Goal: Task Accomplishment & Management: Manage account settings

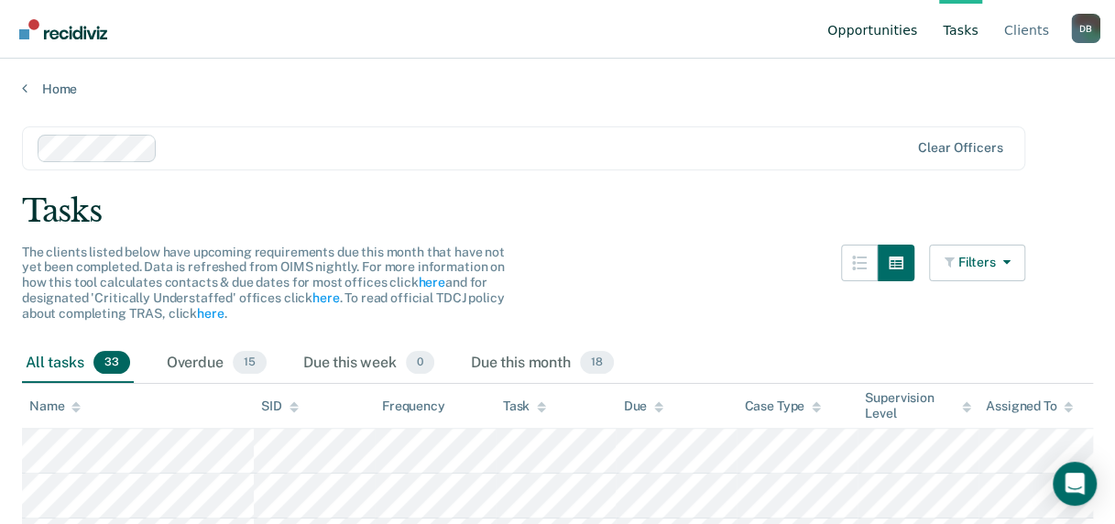
click at [890, 22] on link "Opportunities" at bounding box center [872, 29] width 97 height 59
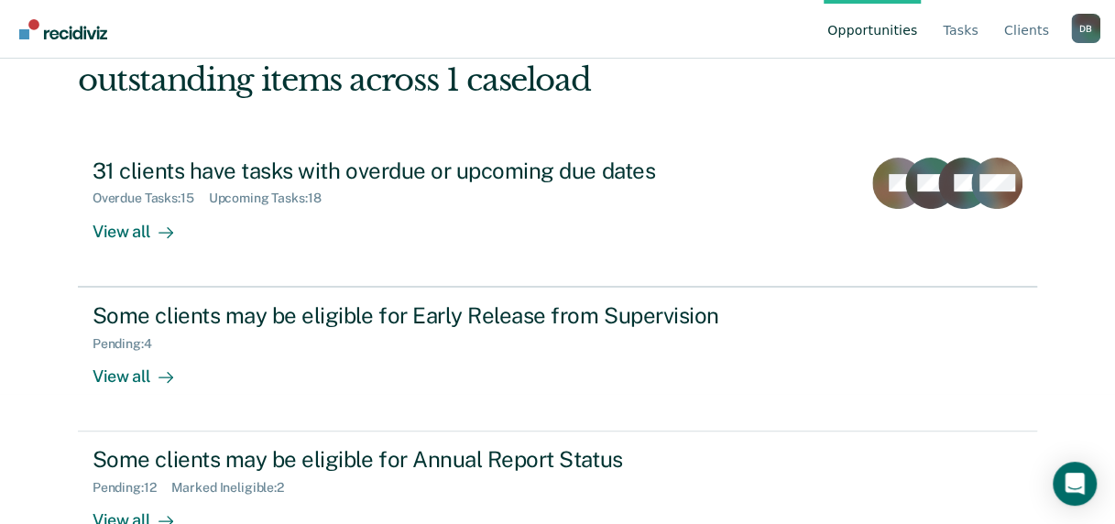
scroll to position [180, 0]
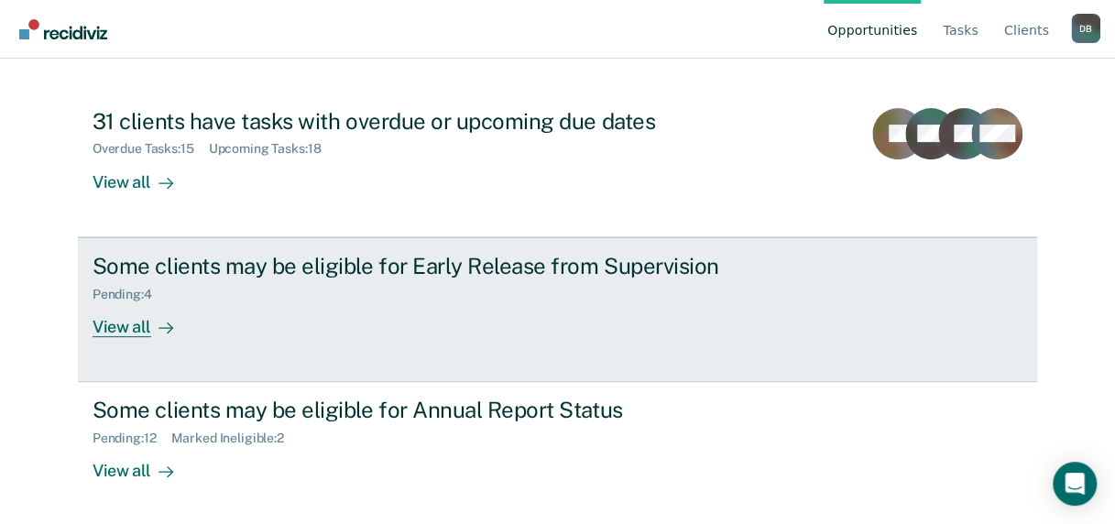
click at [136, 321] on div "View all" at bounding box center [144, 320] width 103 height 36
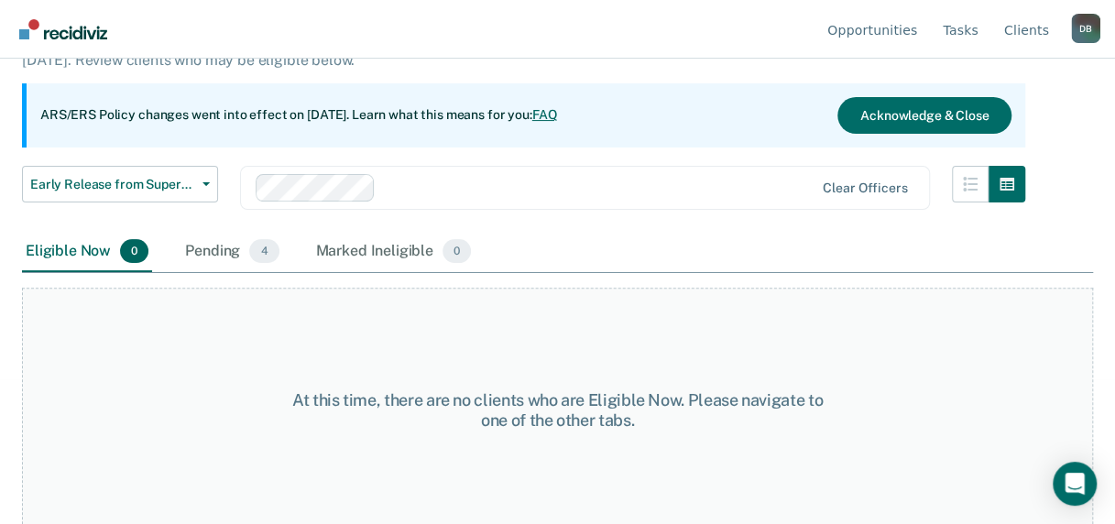
scroll to position [152, 0]
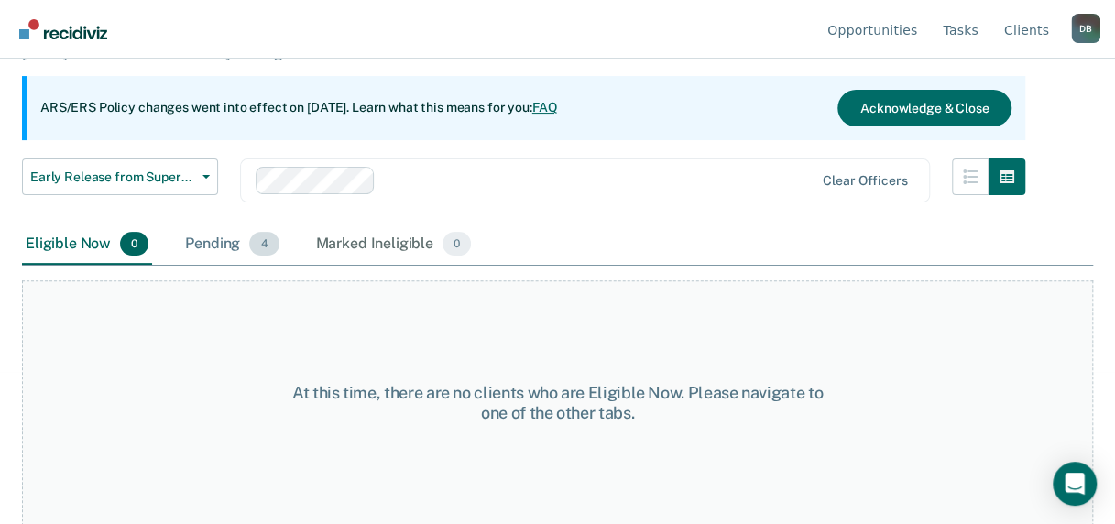
click at [229, 240] on div "Pending 4" at bounding box center [231, 245] width 101 height 40
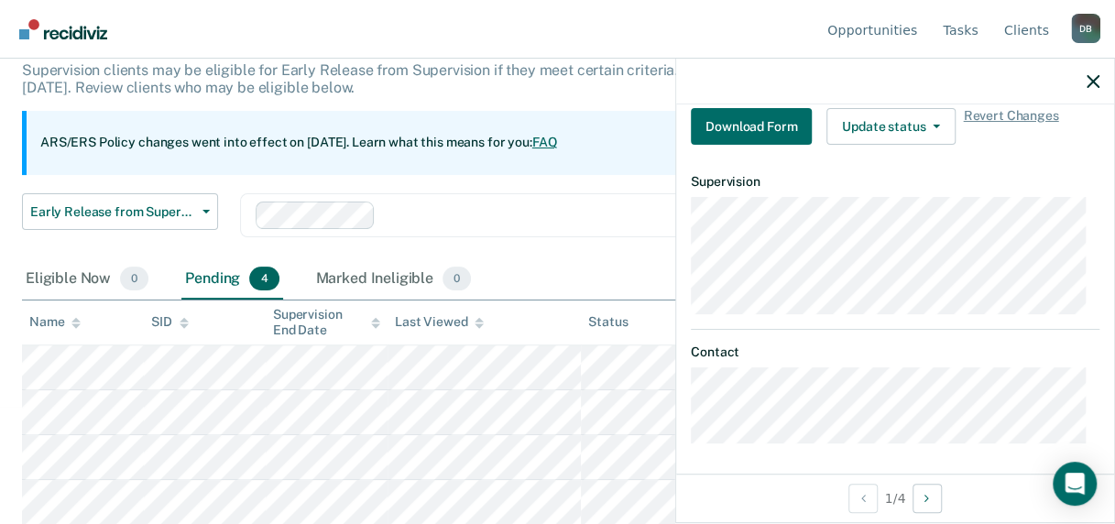
scroll to position [550, 0]
click at [577, 253] on div "Early Release from Supervision Early Release from Supervision Annual Report Sta…" at bounding box center [524, 226] width 1004 height 66
click at [1096, 79] on icon "button" at bounding box center [1093, 81] width 13 height 13
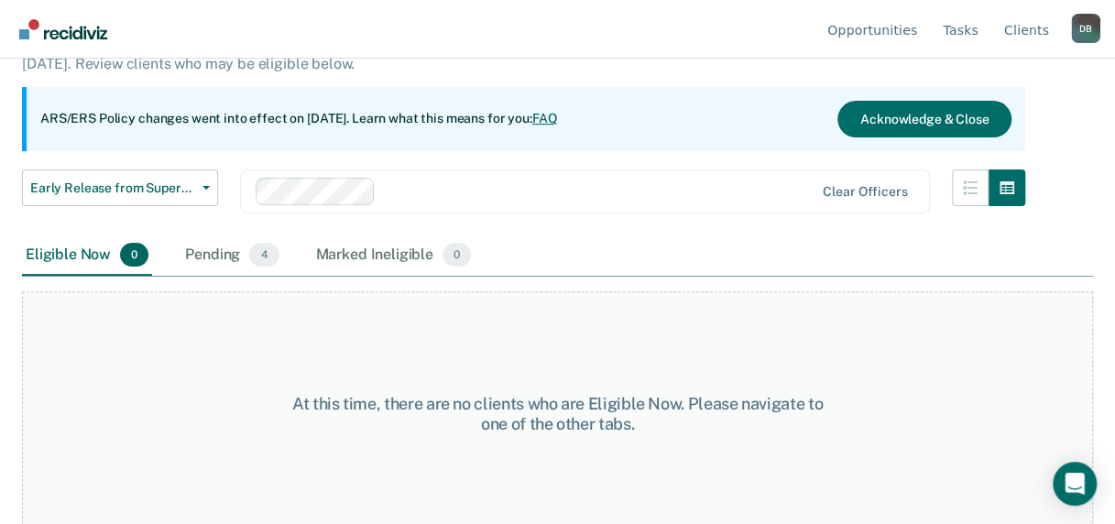
scroll to position [152, 0]
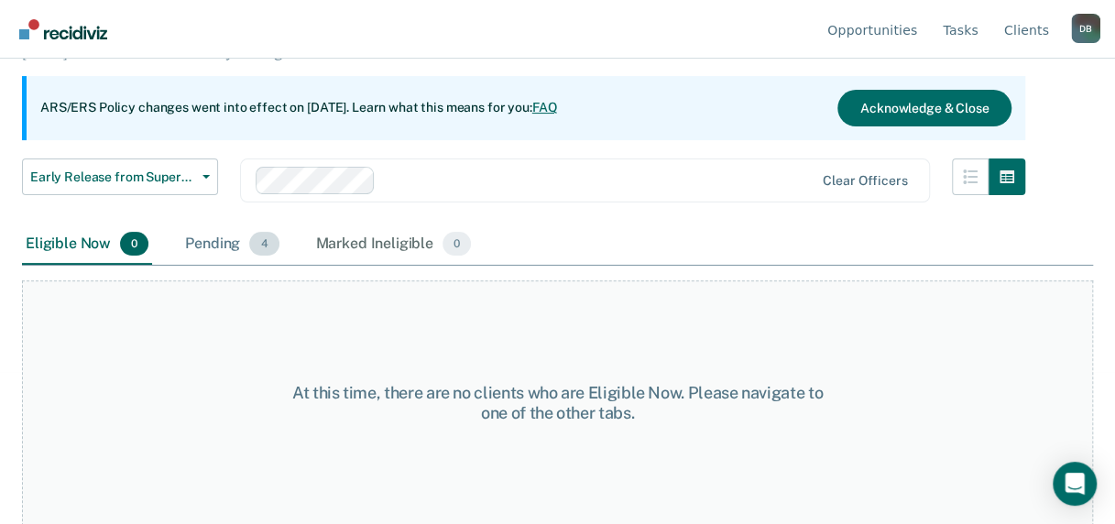
click at [220, 247] on div "Pending 4" at bounding box center [231, 245] width 101 height 40
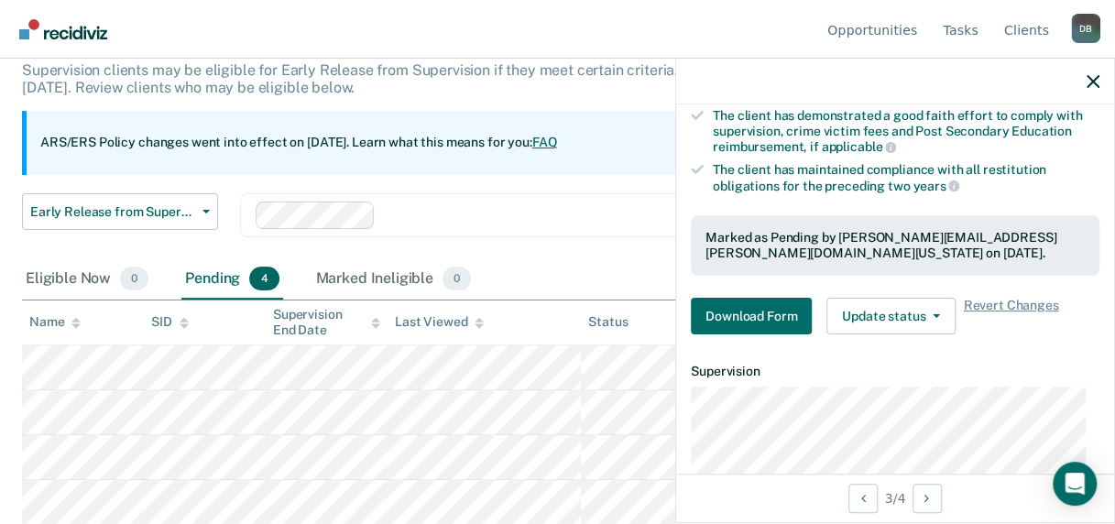
scroll to position [367, 0]
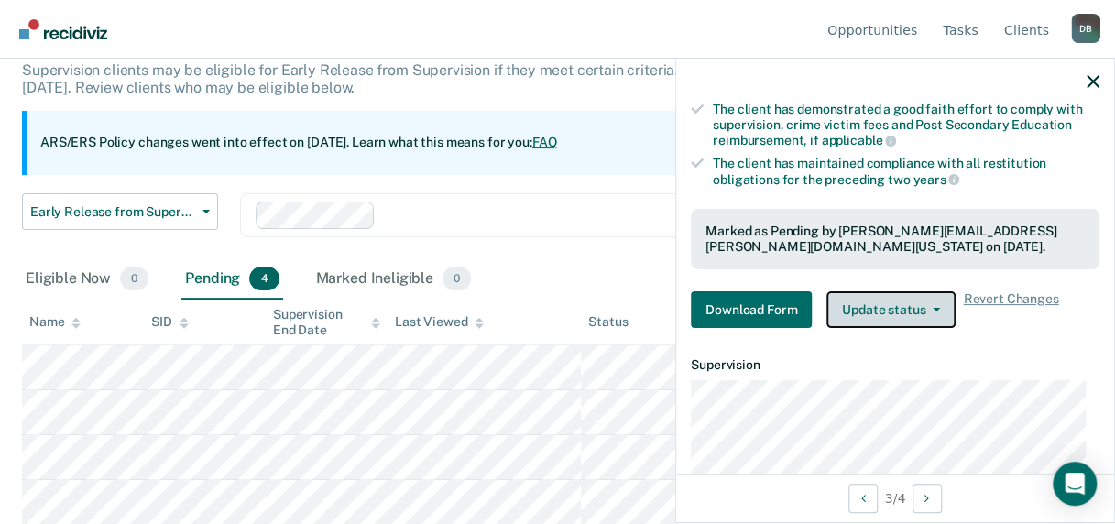
click at [916, 304] on button "Update status" at bounding box center [891, 309] width 129 height 37
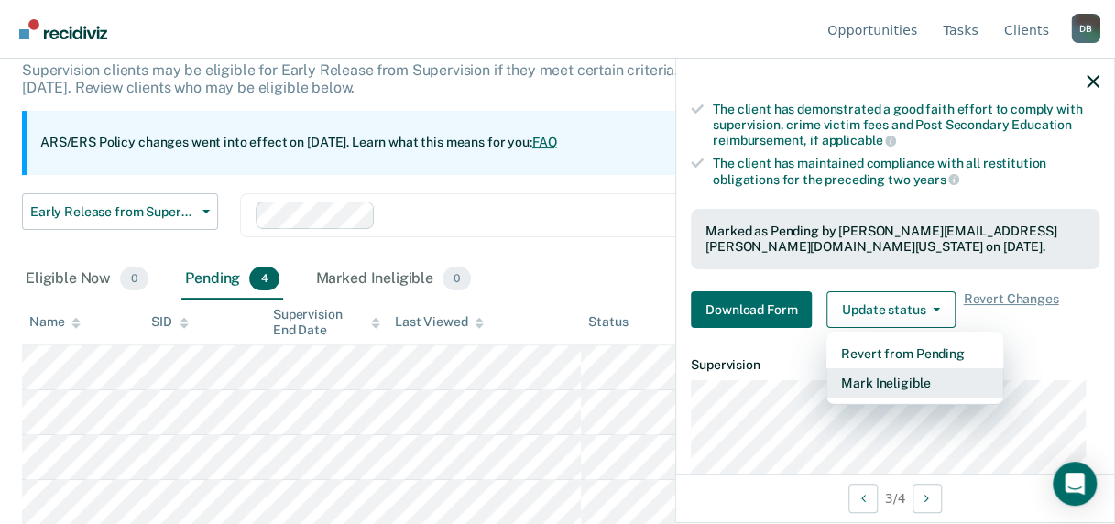
click at [914, 376] on button "Mark Ineligible" at bounding box center [915, 382] width 177 height 29
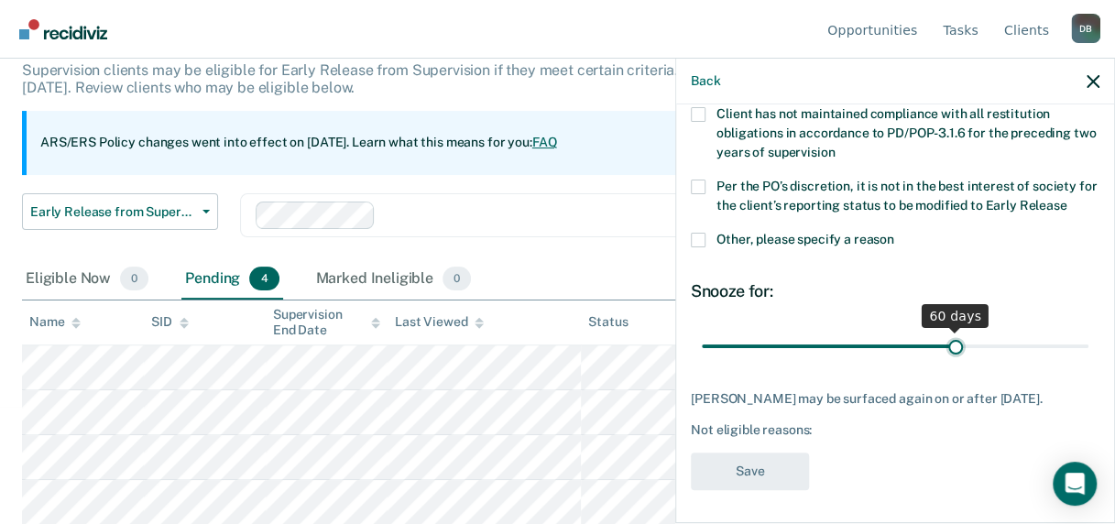
drag, startPoint x: 825, startPoint y: 345, endPoint x: 945, endPoint y: 346, distance: 120.1
type input "60"
click at [945, 346] on input "range" at bounding box center [895, 346] width 387 height 32
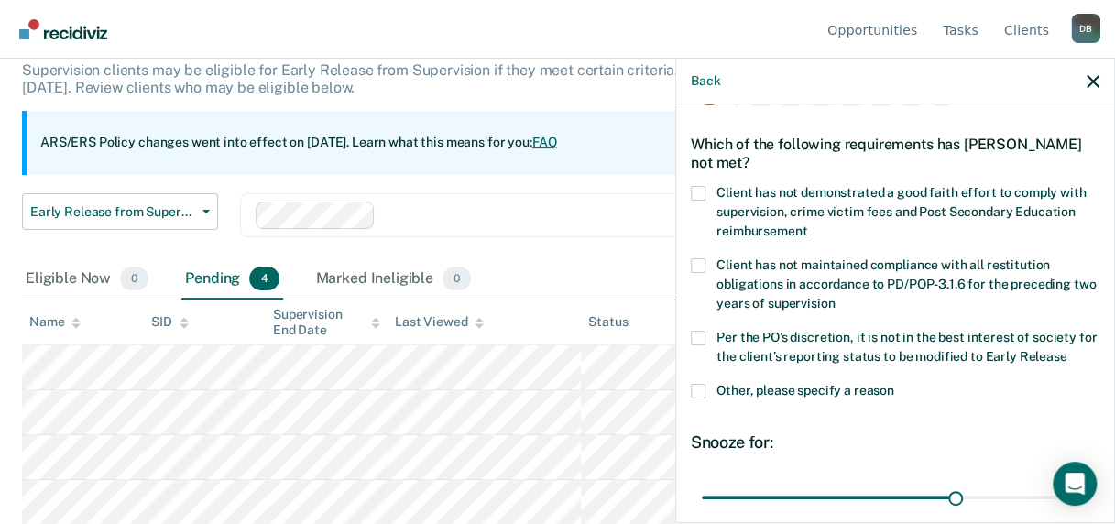
scroll to position [64, 0]
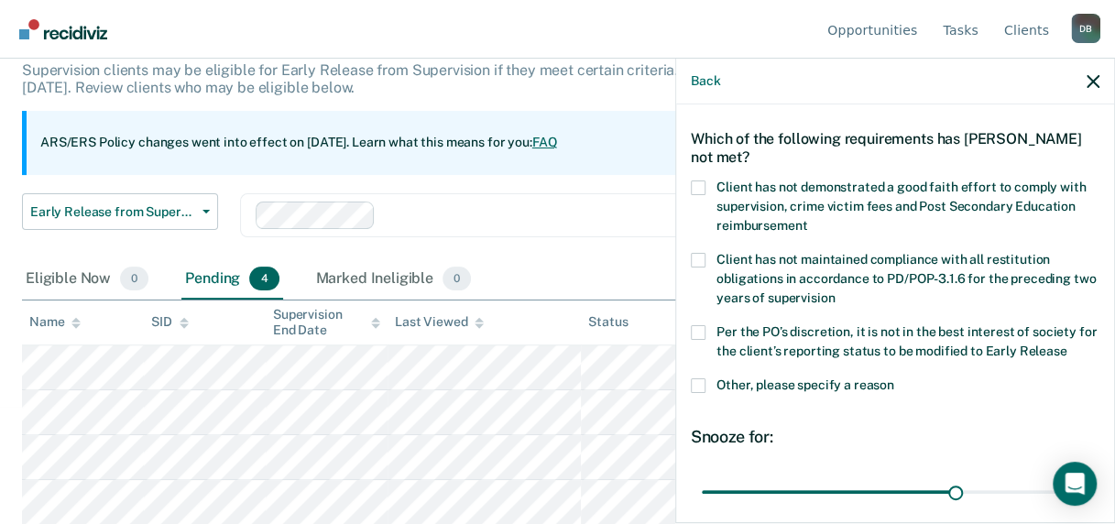
click at [700, 184] on span at bounding box center [698, 188] width 15 height 15
click at [807, 219] on input "Client has not demonstrated a good faith effort to comply with supervision, cri…" at bounding box center [807, 219] width 0 height 0
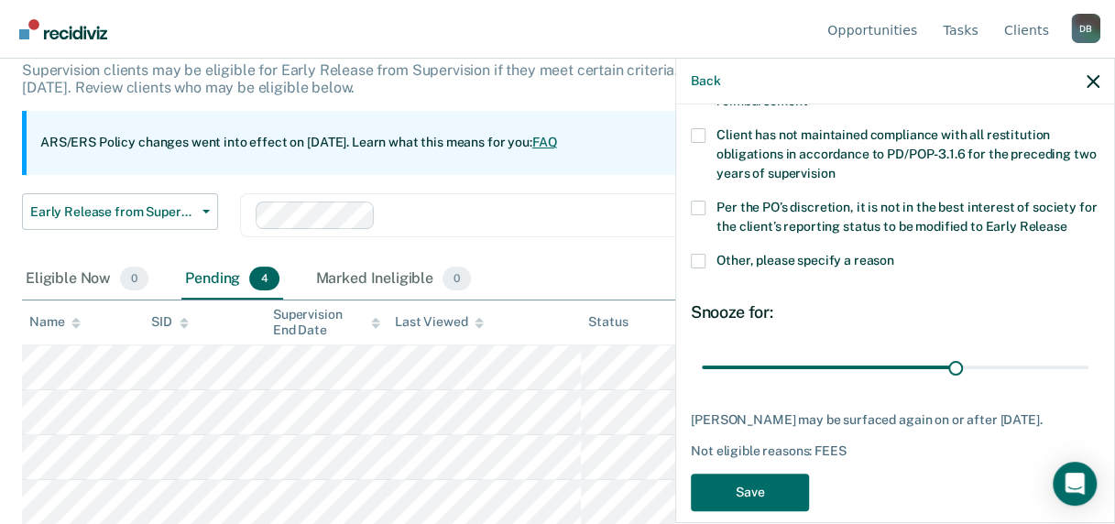
scroll to position [210, 0]
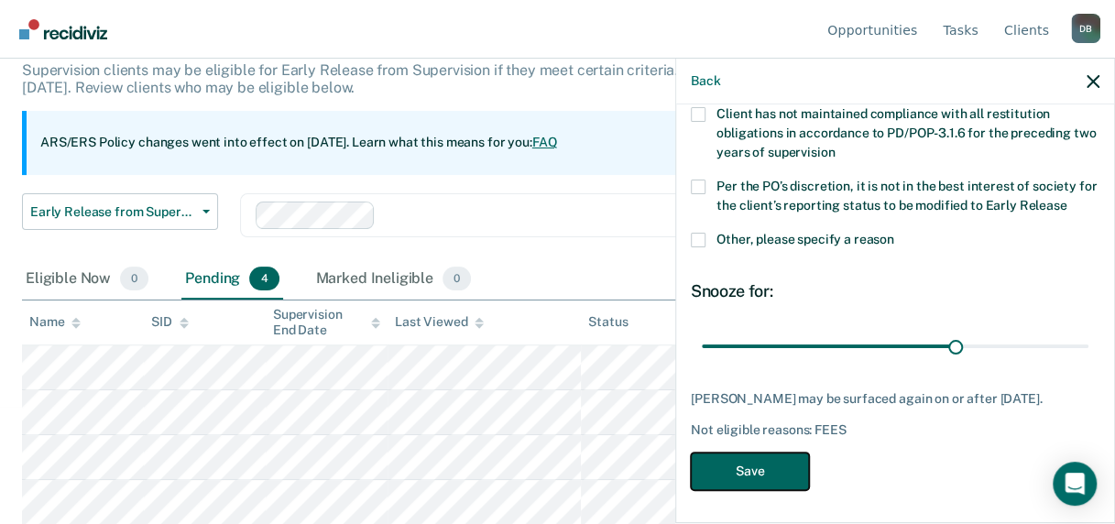
click at [764, 473] on button "Save" at bounding box center [750, 472] width 118 height 38
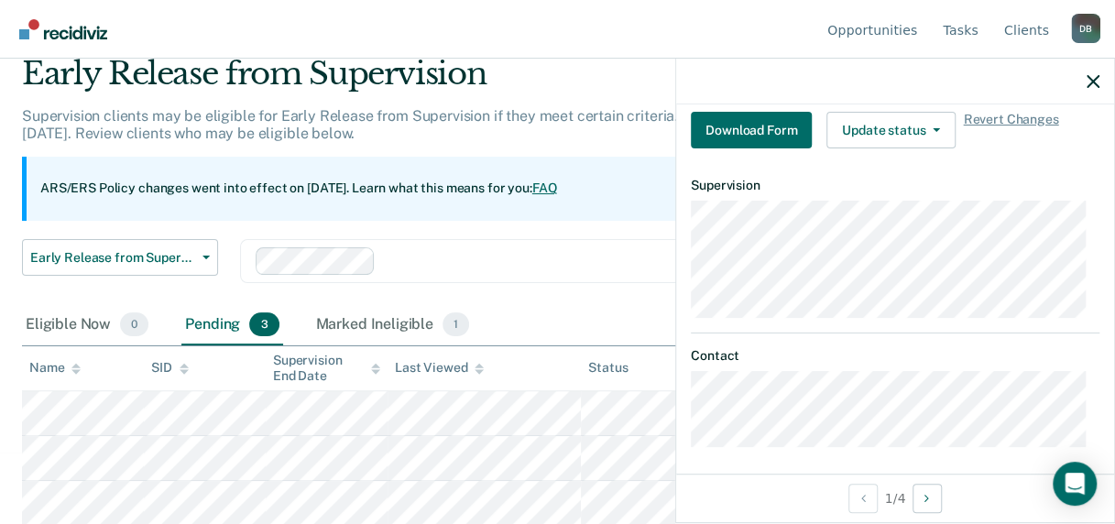
scroll to position [550, 0]
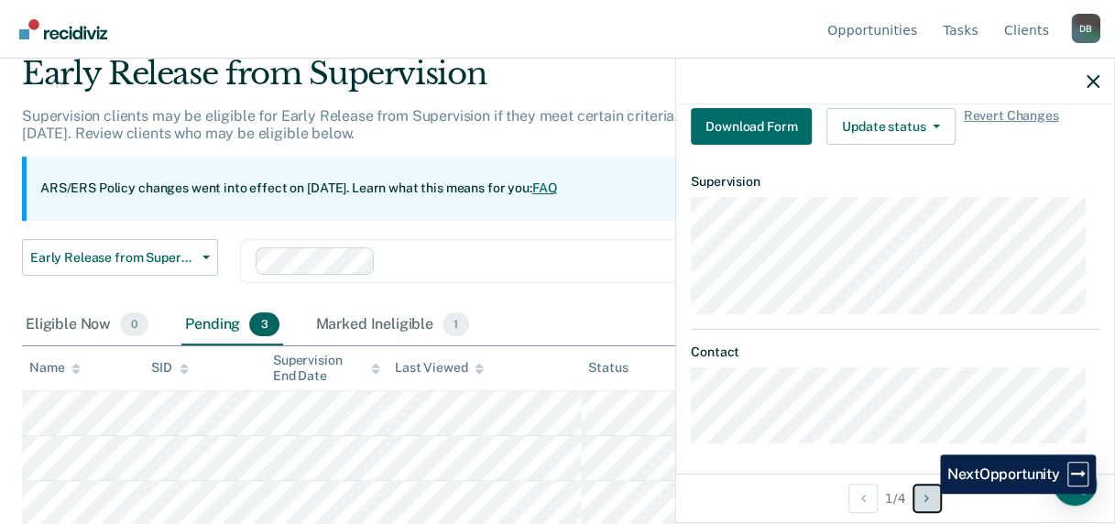
click at [927, 494] on icon "Next Opportunity" at bounding box center [927, 498] width 5 height 13
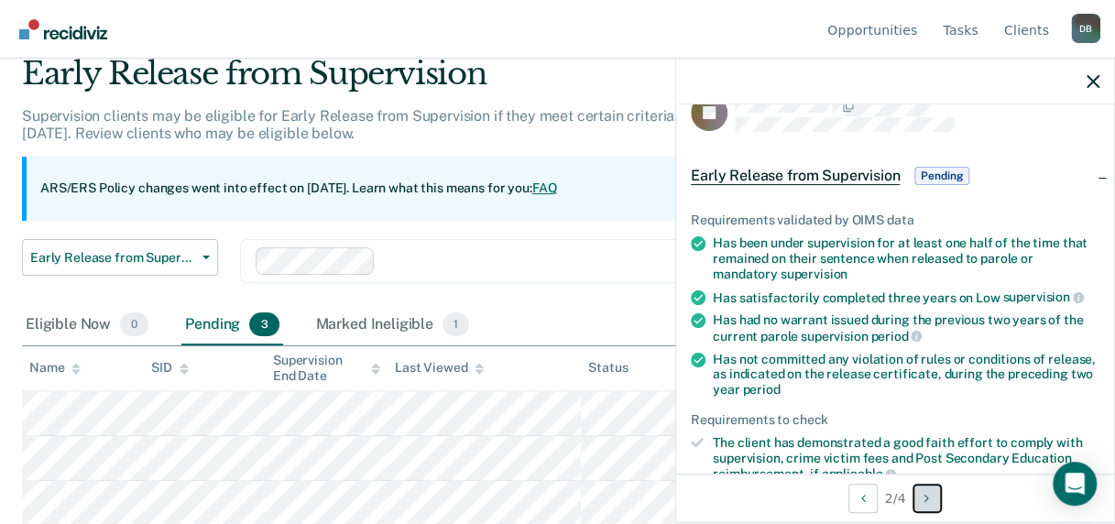
scroll to position [0, 0]
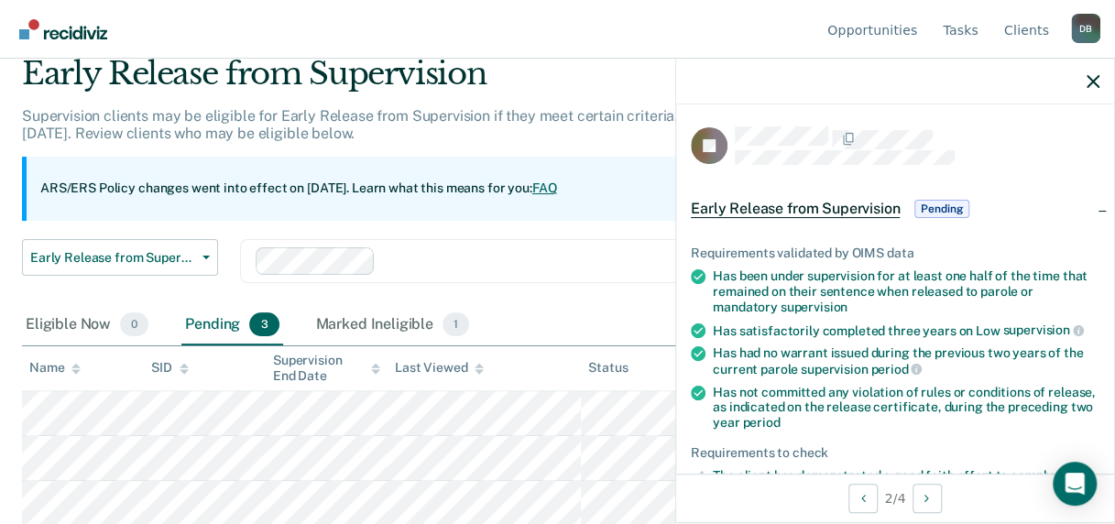
click at [939, 207] on span "Pending" at bounding box center [942, 209] width 55 height 18
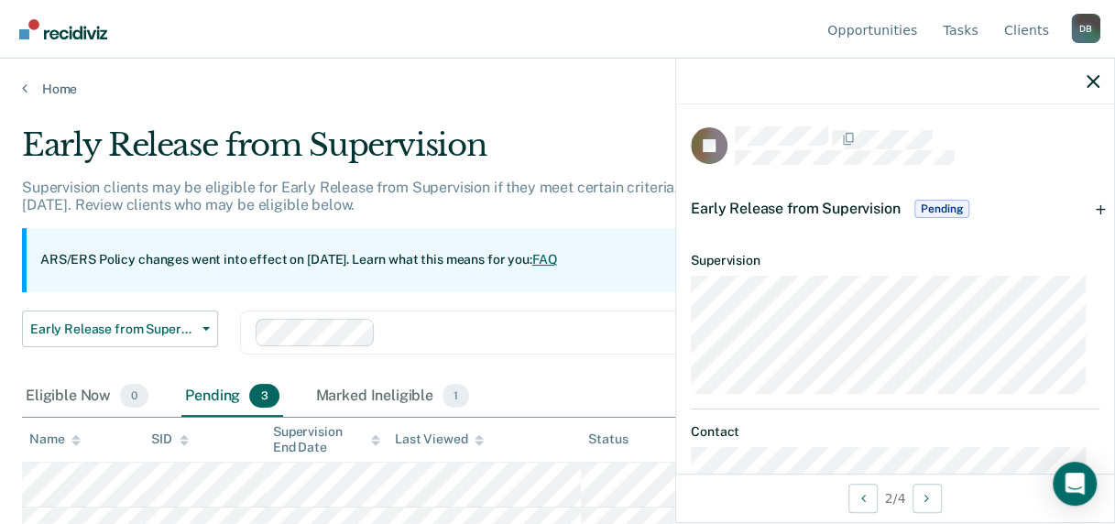
click at [933, 207] on span "Pending" at bounding box center [942, 209] width 55 height 18
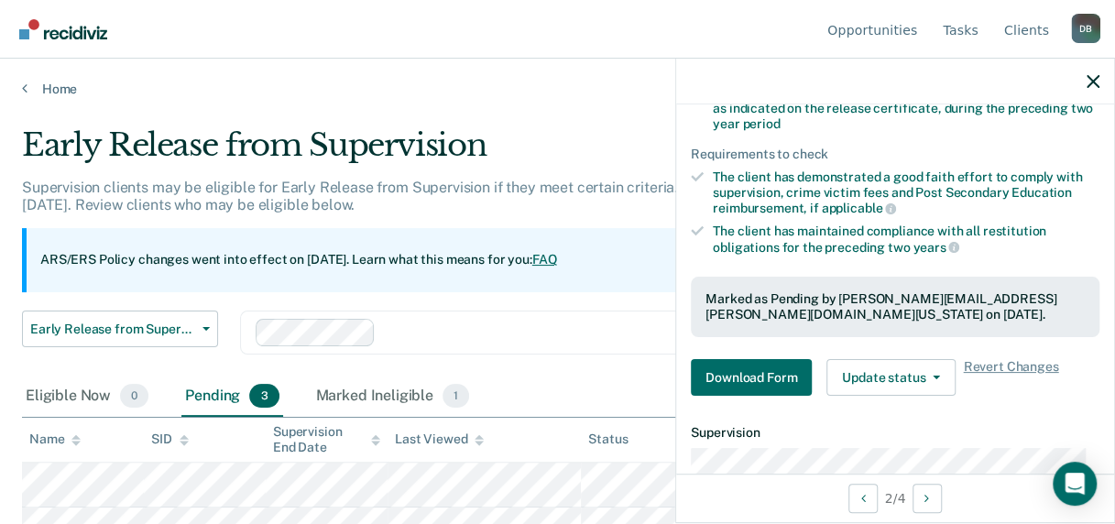
scroll to position [367, 0]
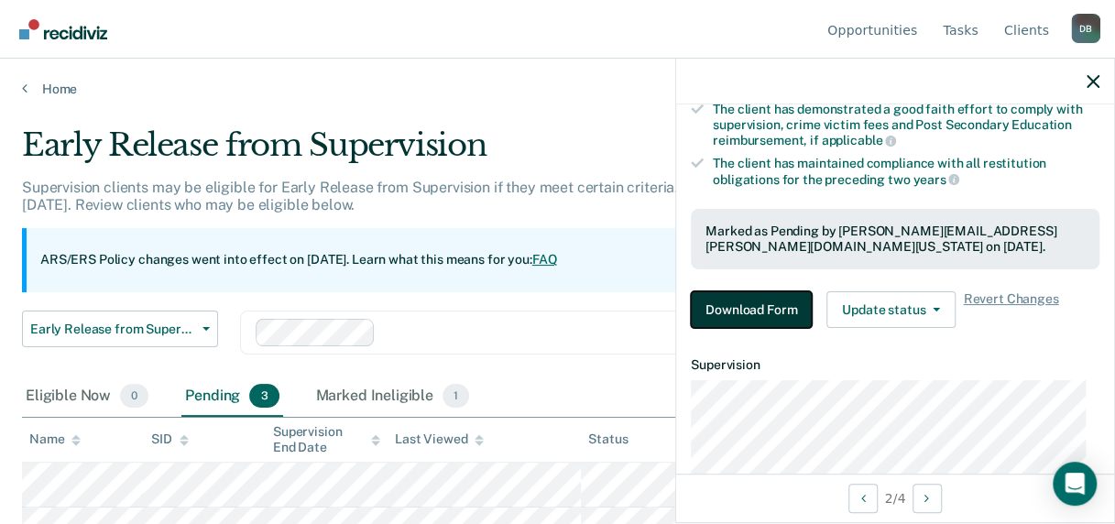
click at [774, 306] on button "Download Form" at bounding box center [751, 309] width 121 height 37
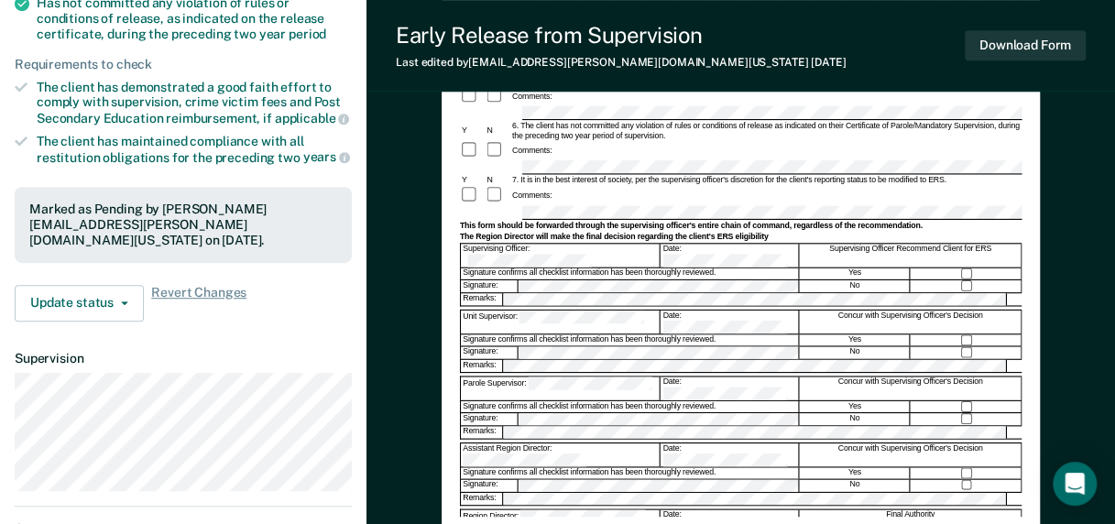
scroll to position [367, 0]
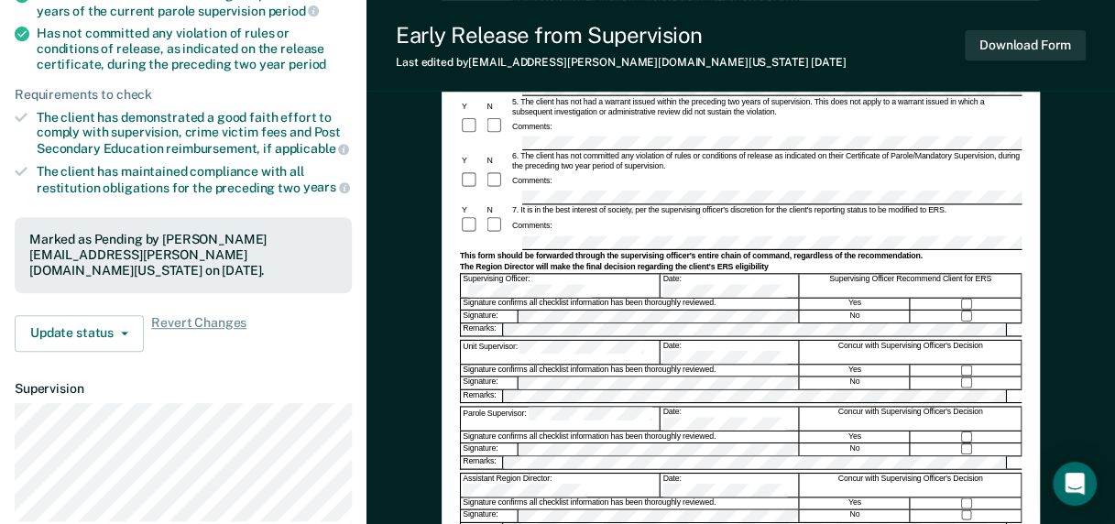
click at [280, 381] on dt "Supervision" at bounding box center [183, 389] width 337 height 16
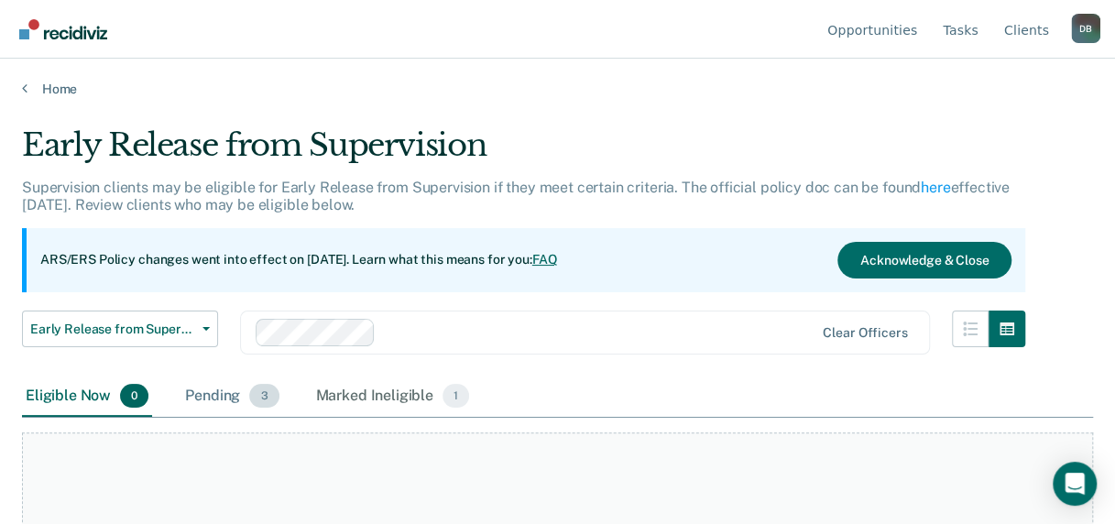
click at [230, 396] on div "Pending 3" at bounding box center [231, 397] width 101 height 40
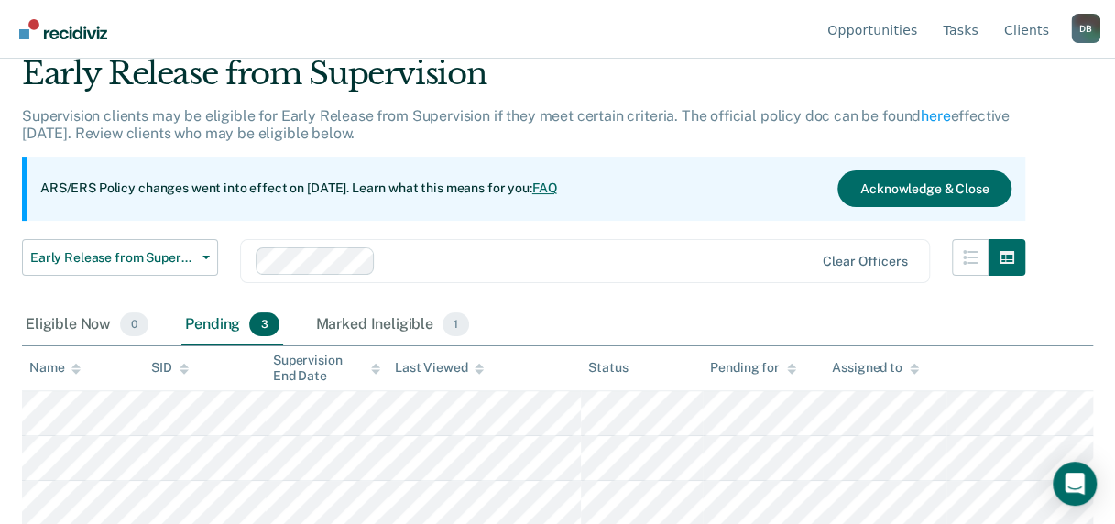
scroll to position [71, 0]
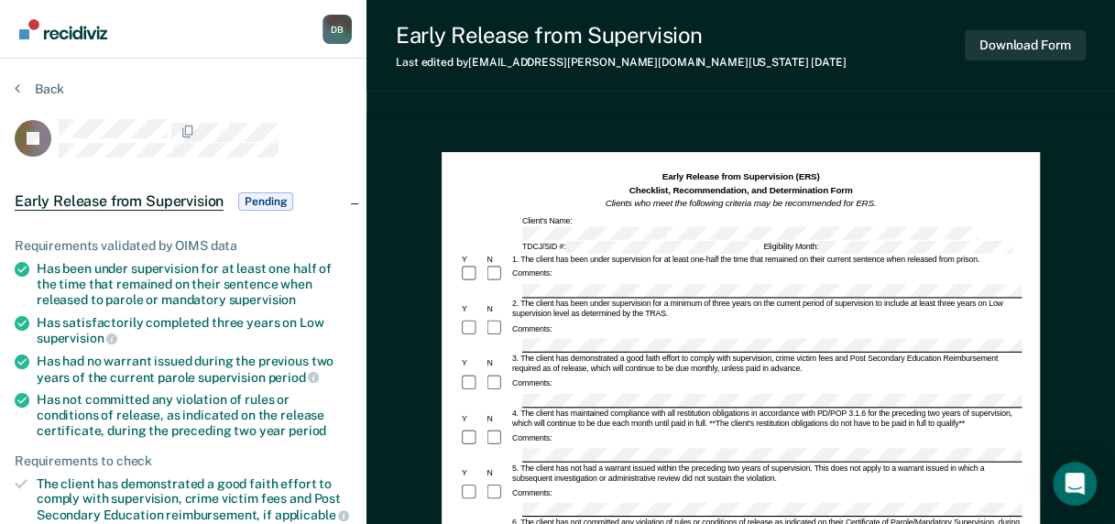
click at [285, 104] on div "Back" at bounding box center [183, 100] width 337 height 38
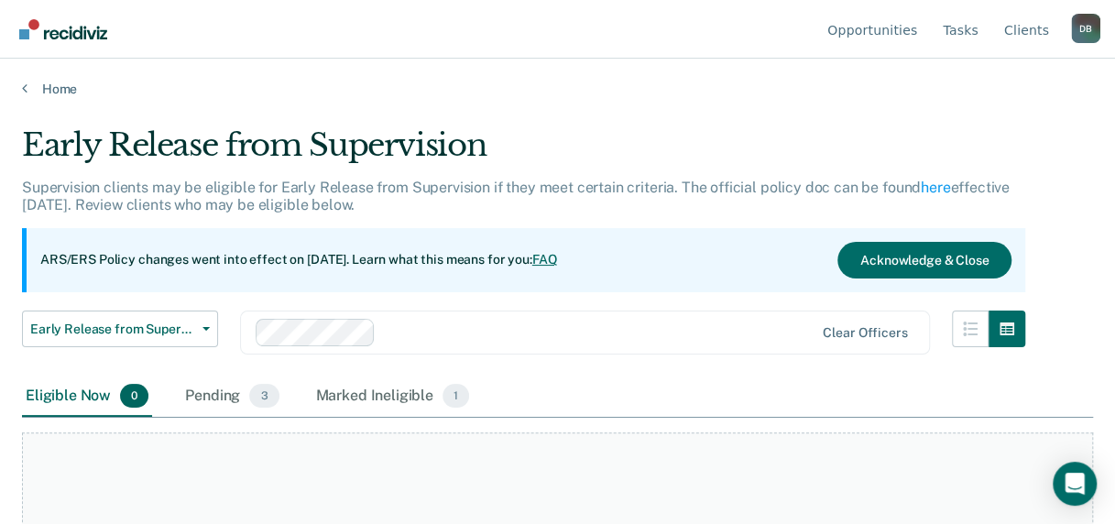
scroll to position [71, 0]
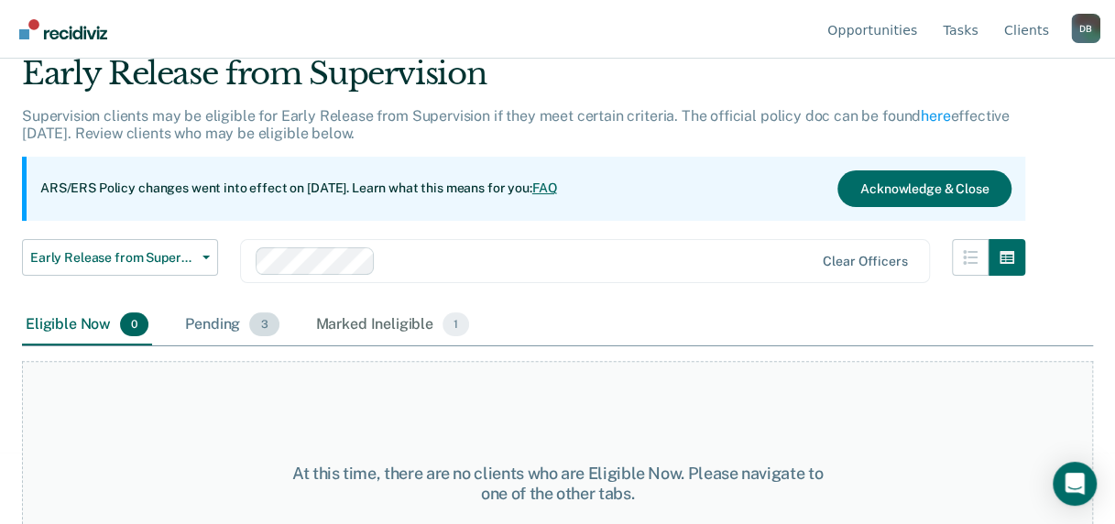
click at [225, 324] on div "Pending 3" at bounding box center [231, 325] width 101 height 40
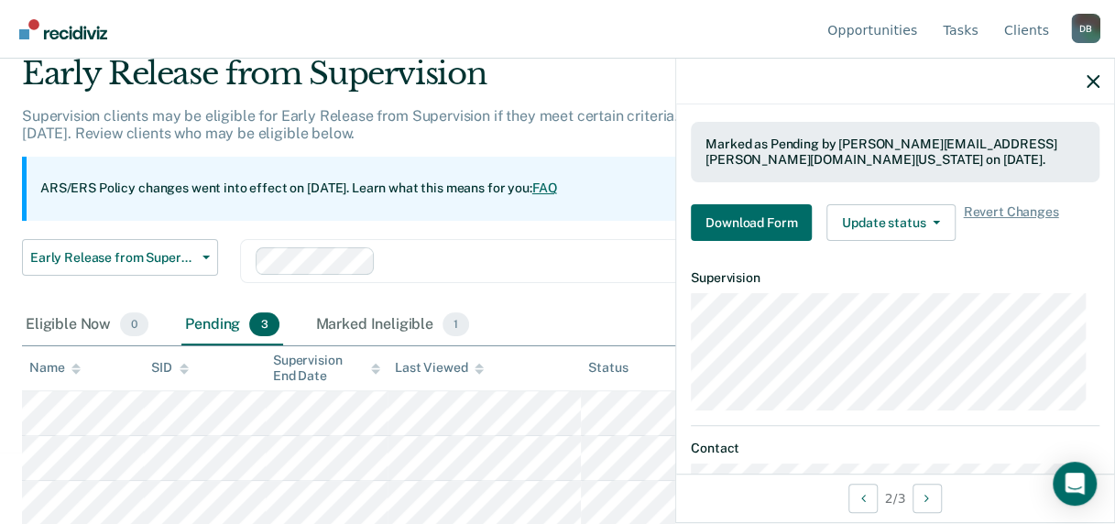
scroll to position [458, 0]
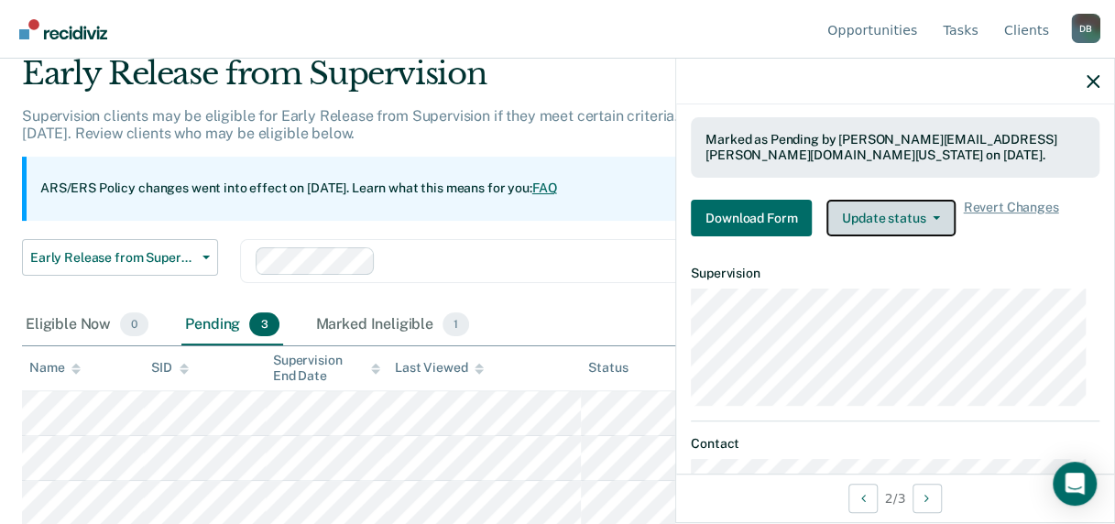
click at [881, 221] on button "Update status" at bounding box center [891, 218] width 129 height 37
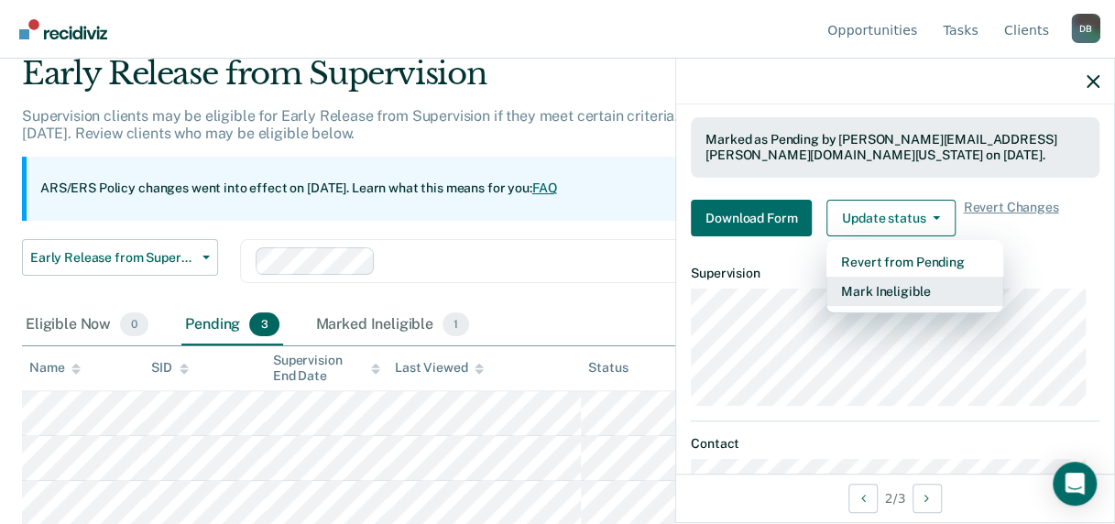
click at [879, 280] on button "Mark Ineligible" at bounding box center [915, 291] width 177 height 29
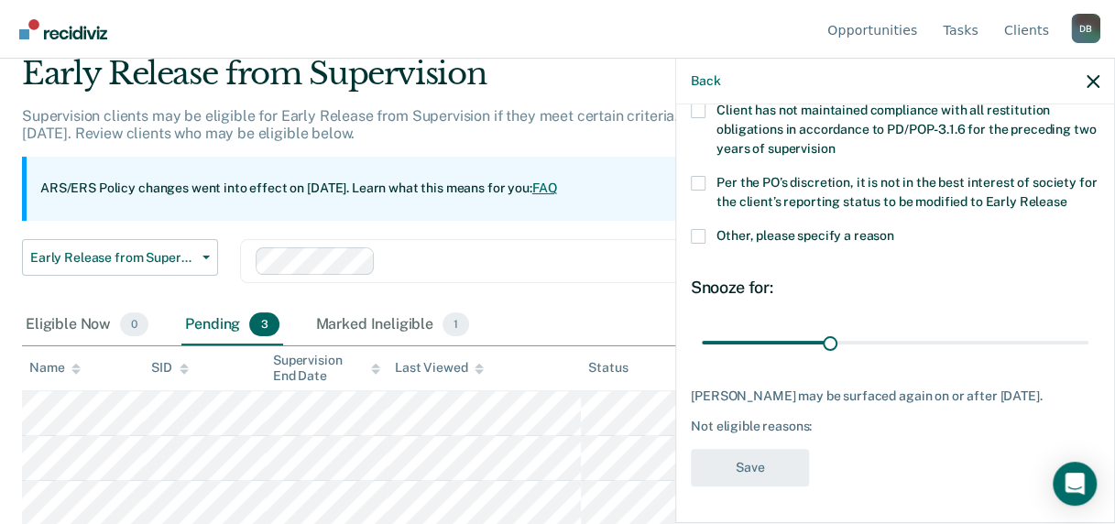
scroll to position [225, 0]
drag, startPoint x: 829, startPoint y: 326, endPoint x: 946, endPoint y: 320, distance: 117.5
type input "60"
click at [946, 326] on input "range" at bounding box center [895, 342] width 387 height 32
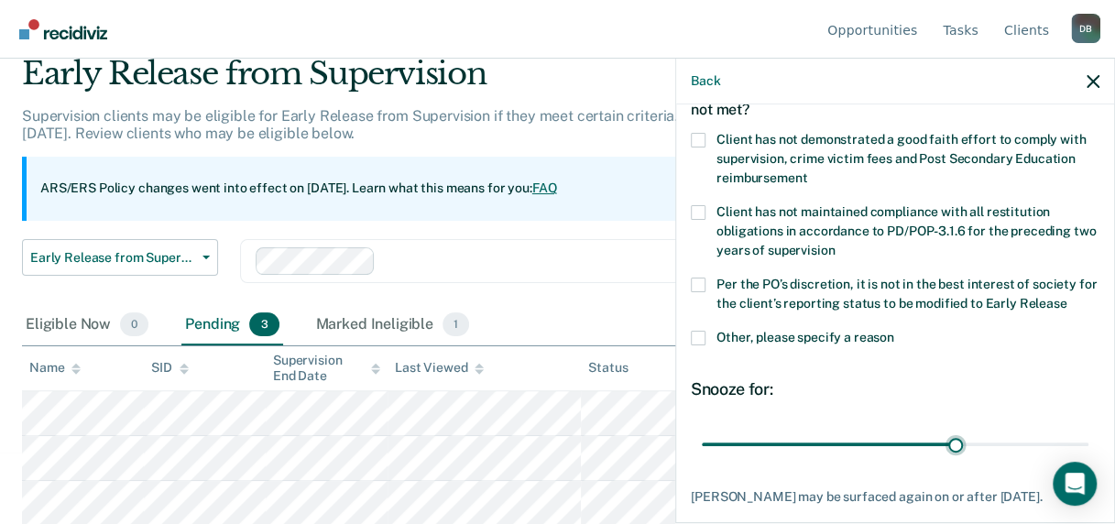
scroll to position [42, 0]
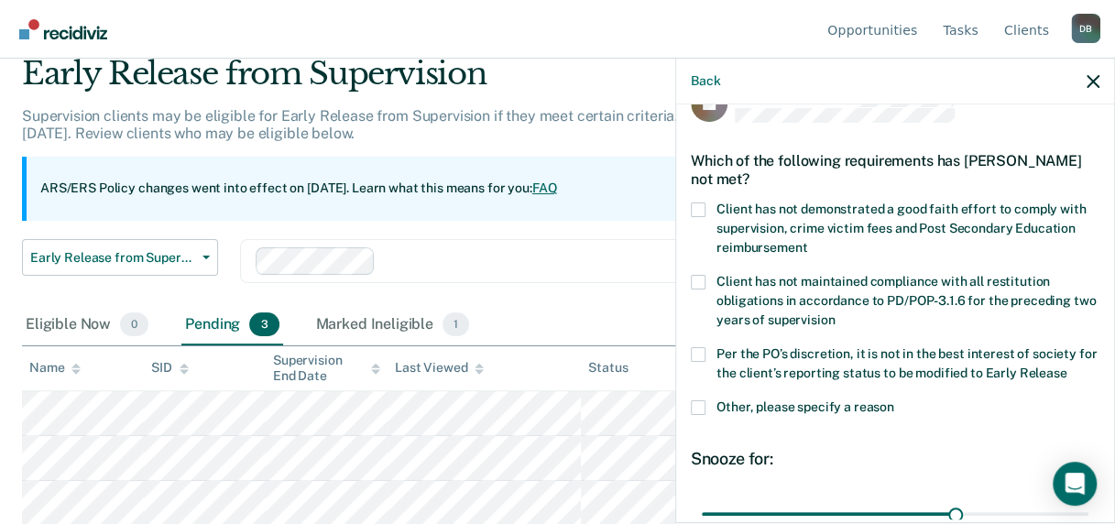
click at [697, 203] on span at bounding box center [698, 210] width 15 height 15
click at [807, 241] on input "Client has not demonstrated a good faith effort to comply with supervision, cri…" at bounding box center [807, 241] width 0 height 0
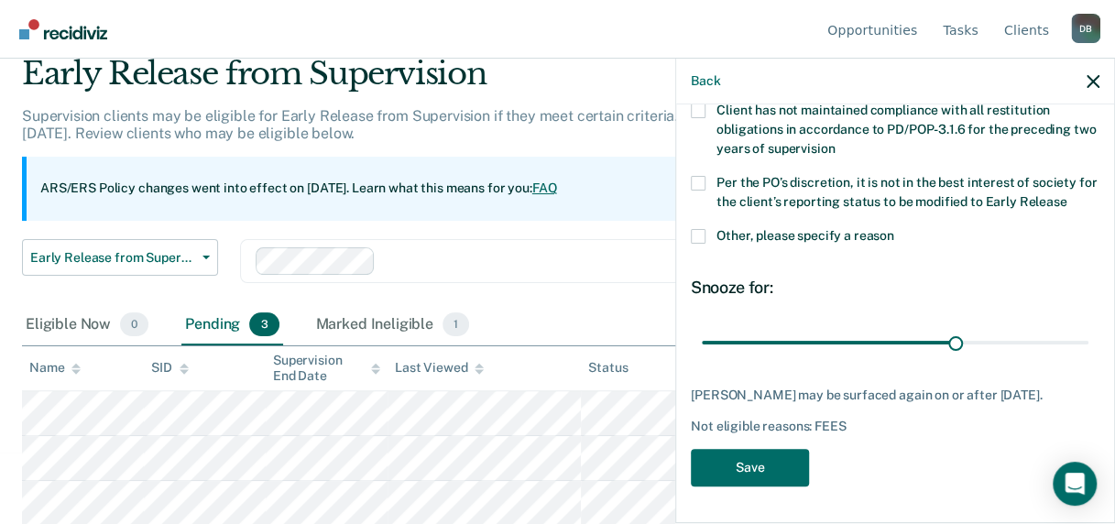
scroll to position [225, 0]
click at [759, 472] on button "Save" at bounding box center [750, 468] width 118 height 38
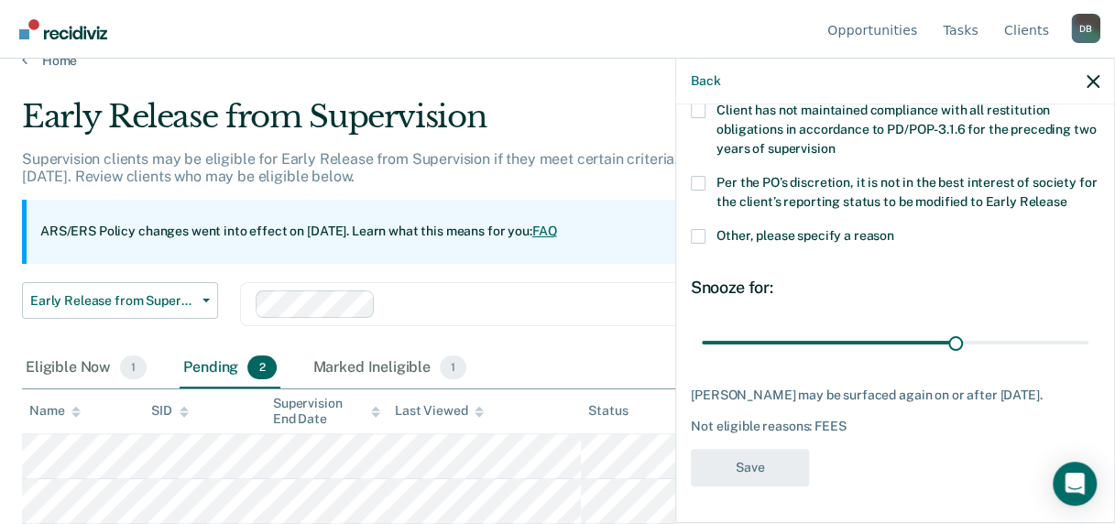
scroll to position [27, 0]
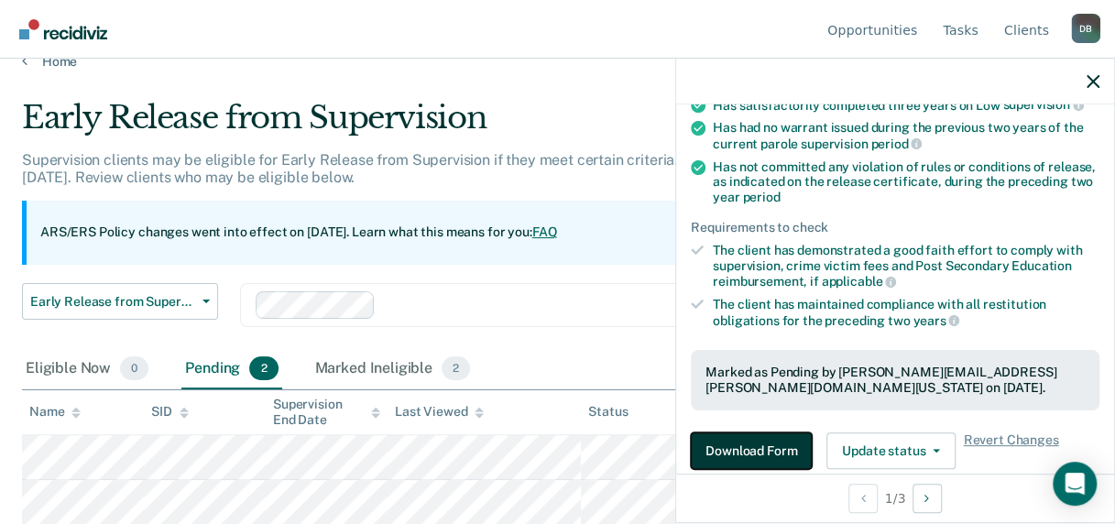
click at [720, 449] on button "Download Form" at bounding box center [751, 451] width 121 height 37
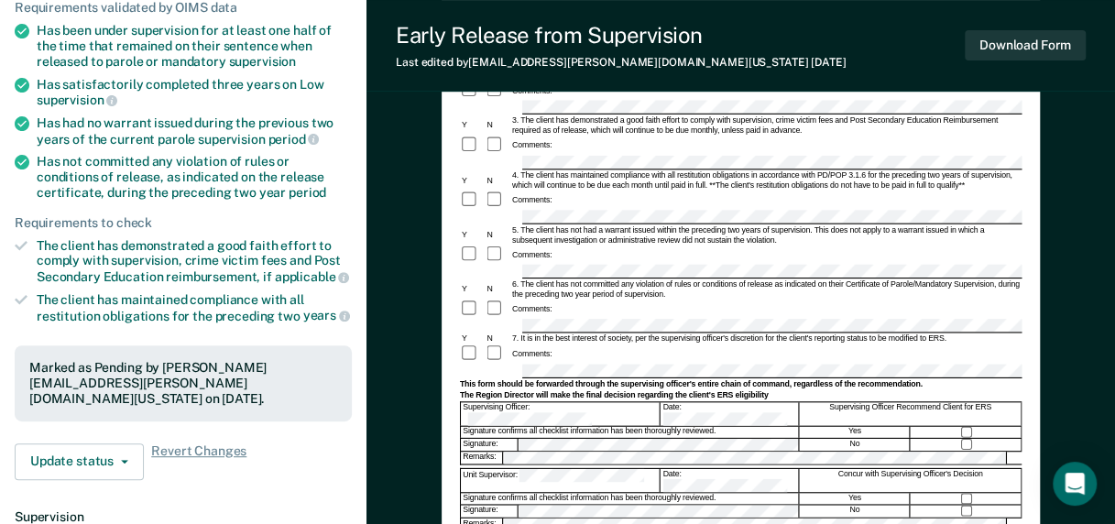
scroll to position [226, 0]
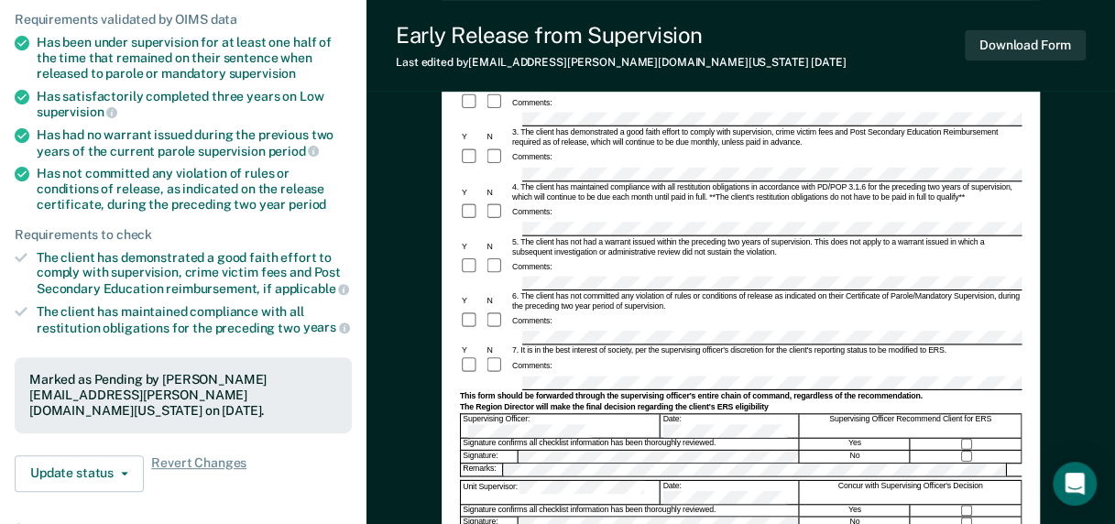
click at [348, 18] on div "Requirements validated by OIMS data" at bounding box center [183, 20] width 337 height 16
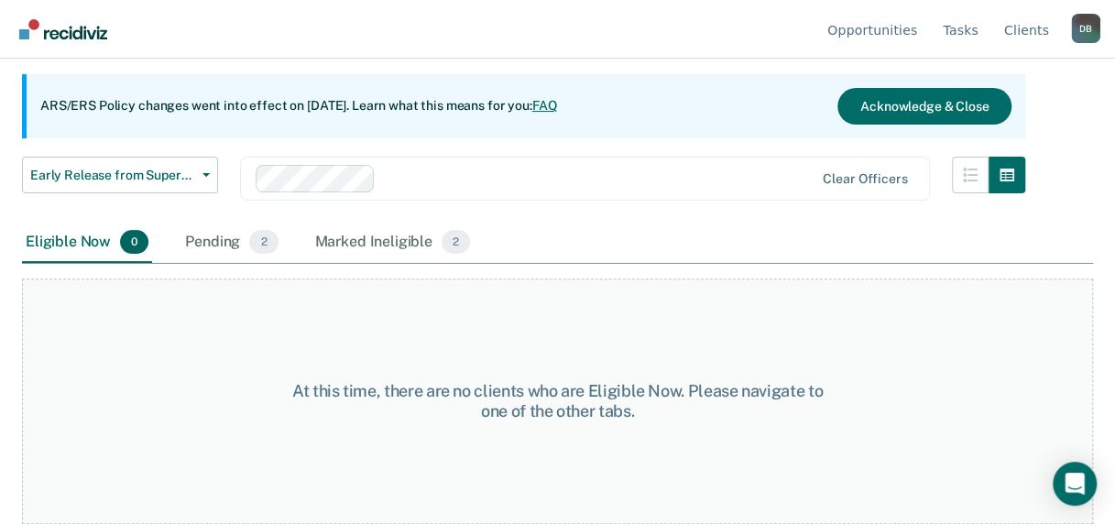
scroll to position [27, 0]
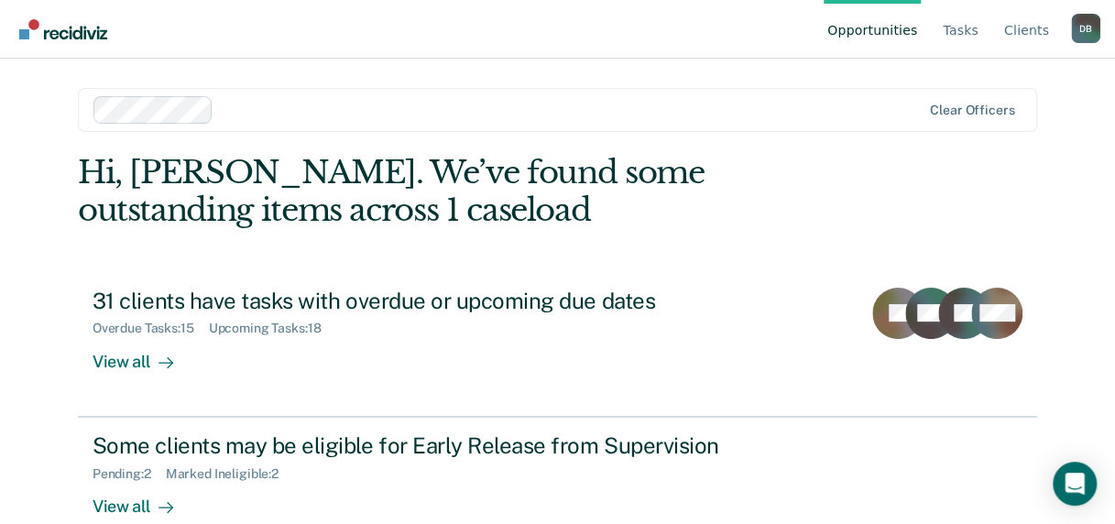
click at [891, 33] on link "Opportunities" at bounding box center [872, 29] width 97 height 59
click at [859, 35] on link "Opportunities" at bounding box center [872, 29] width 97 height 59
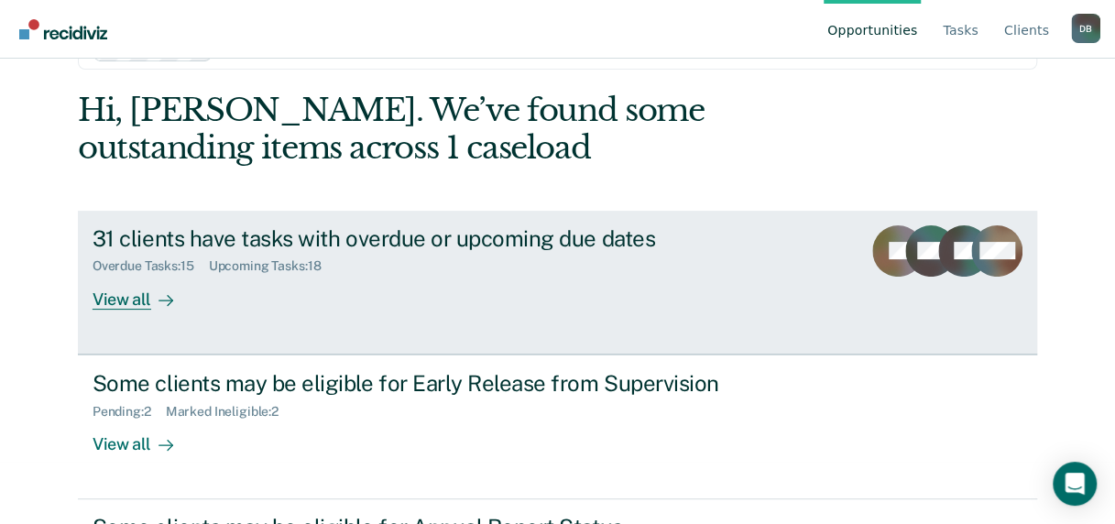
scroll to position [180, 0]
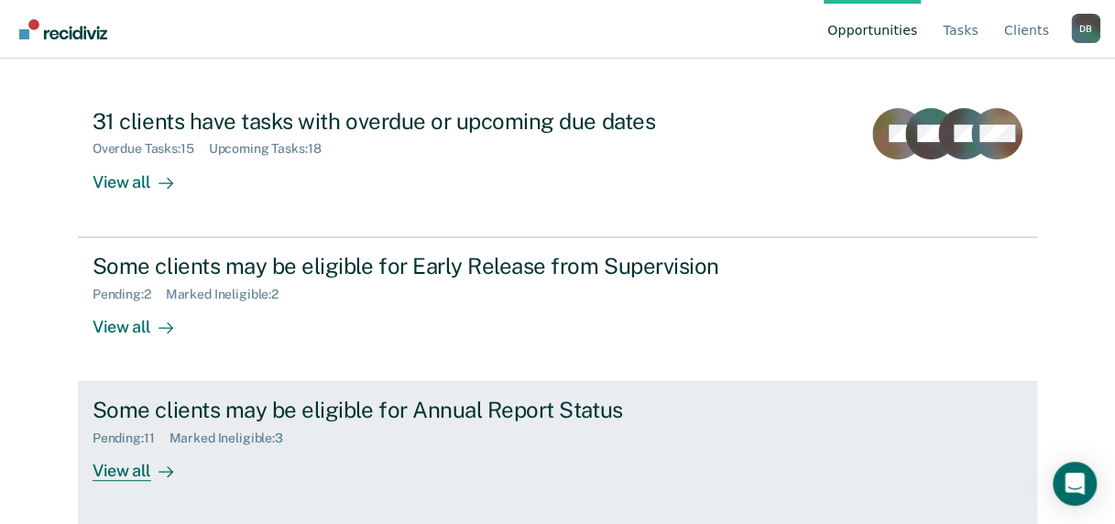
click at [382, 407] on div "Some clients may be eligible for Annual Report Status" at bounding box center [414, 410] width 643 height 27
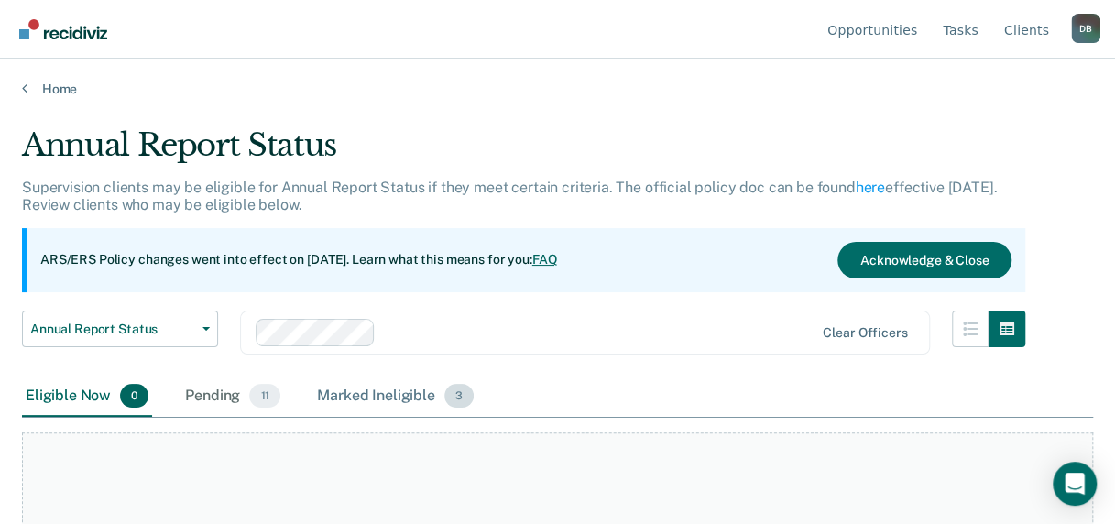
click at [409, 390] on div "Marked Ineligible 3" at bounding box center [395, 397] width 164 height 40
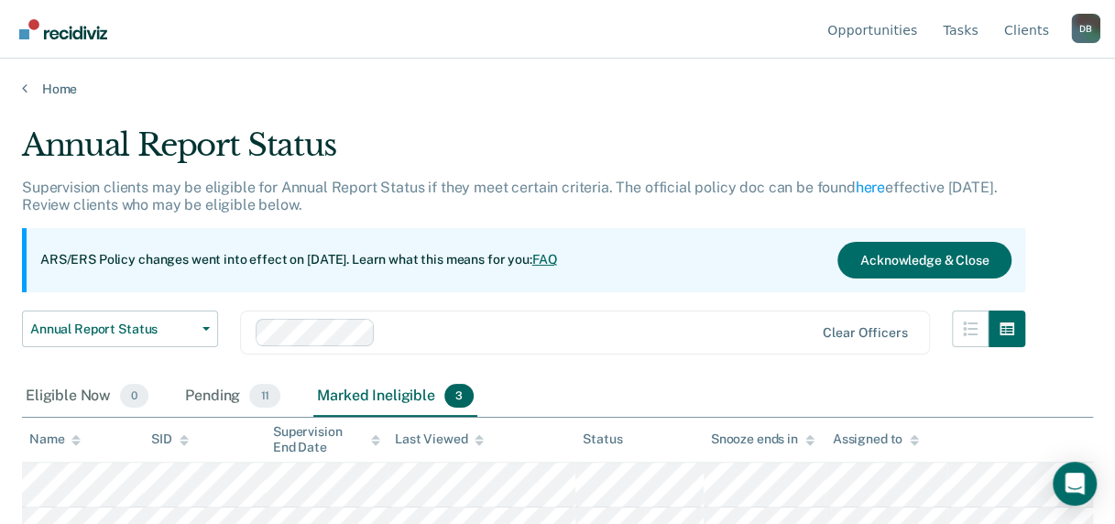
scroll to position [71, 0]
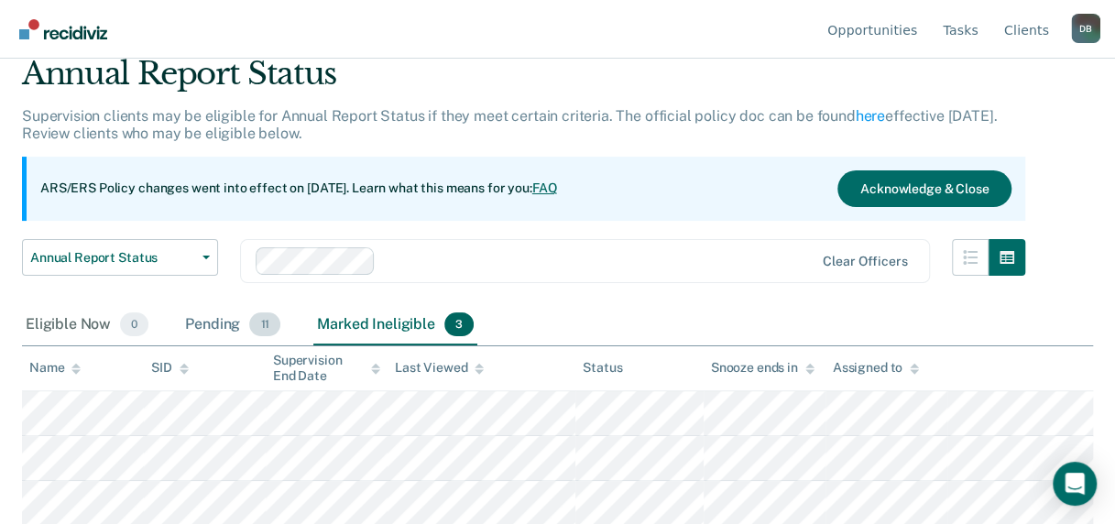
click at [201, 325] on div "Pending 11" at bounding box center [232, 325] width 103 height 40
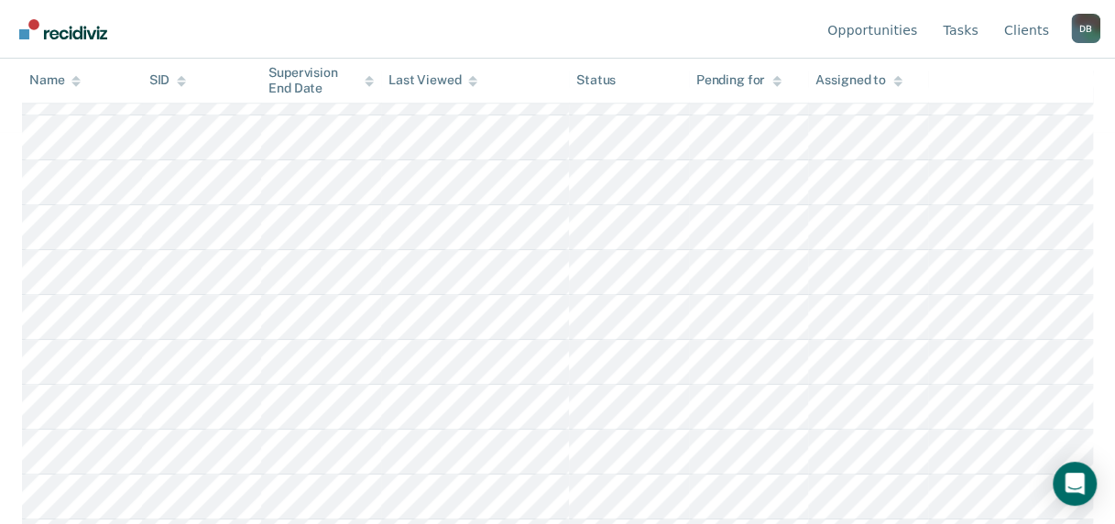
scroll to position [431, 0]
